Goal: Navigation & Orientation: Find specific page/section

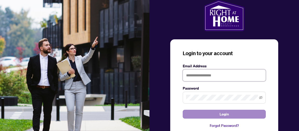
type input "**********"
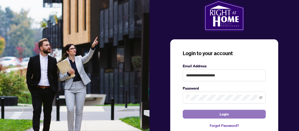
click at [223, 115] on span "Login" at bounding box center [223, 114] width 9 height 8
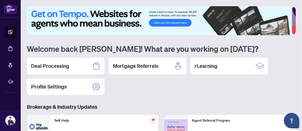
click at [157, 90] on div "Deal Processing Mortgage Referrals rLearning Profile Settings" at bounding box center [161, 76] width 269 height 37
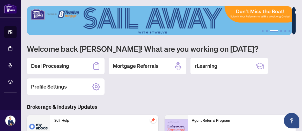
click at [151, 93] on div "Deal Processing Mortgage Referrals rLearning Profile Settings" at bounding box center [161, 76] width 269 height 37
click at [162, 89] on div "Deal Processing Mortgage Referrals rLearning Profile Settings" at bounding box center [161, 76] width 269 height 37
click at [166, 86] on div "Deal Processing Mortgage Referrals rLearning Profile Settings" at bounding box center [161, 76] width 269 height 37
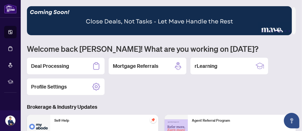
click at [163, 100] on div "1 2 3 4 5 6 Welcome back [PERSON_NAME]! What are you working on [DATE]? Deal Pr…" at bounding box center [161, 117] width 269 height 222
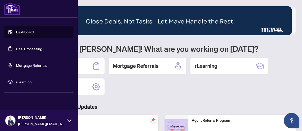
click at [20, 30] on link "Dashboard" at bounding box center [25, 32] width 18 height 5
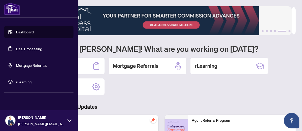
click at [24, 33] on link "Dashboard" at bounding box center [25, 32] width 18 height 5
